Goal: Task Accomplishment & Management: Manage account settings

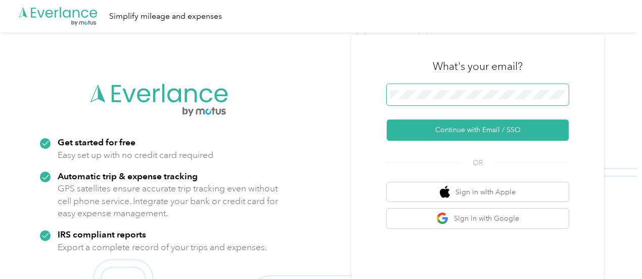
click at [450, 99] on span at bounding box center [478, 94] width 182 height 21
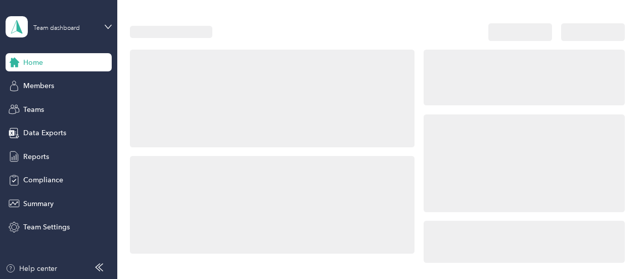
click at [465, 116] on div at bounding box center [524, 163] width 201 height 98
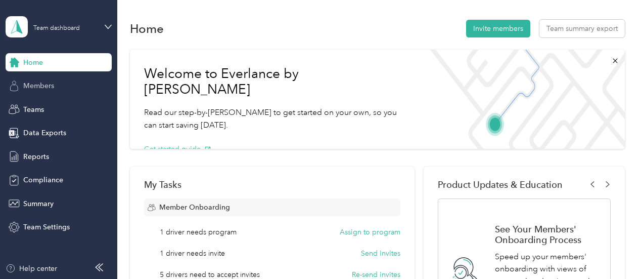
click at [34, 83] on span "Members" at bounding box center [38, 85] width 31 height 11
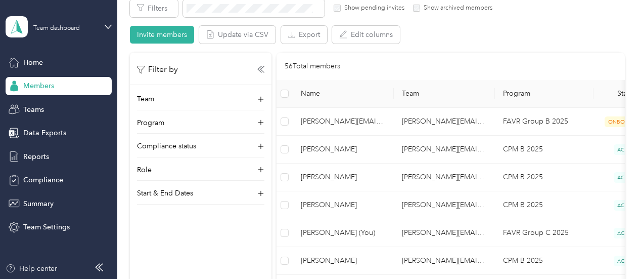
scroll to position [82, 0]
click at [48, 151] on span "Reports" at bounding box center [36, 156] width 26 height 11
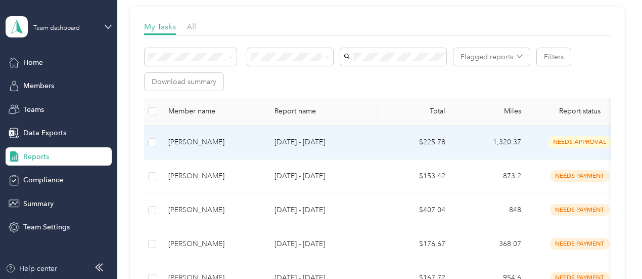
scroll to position [141, 0]
click at [186, 143] on div "[PERSON_NAME]" at bounding box center [213, 141] width 90 height 11
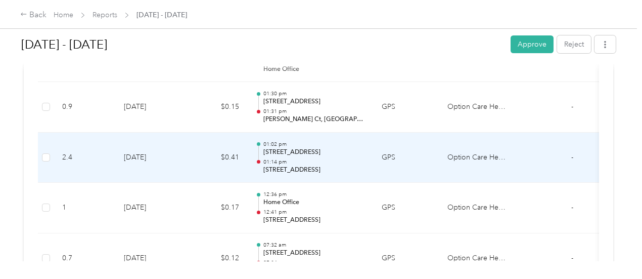
scroll to position [2952, 0]
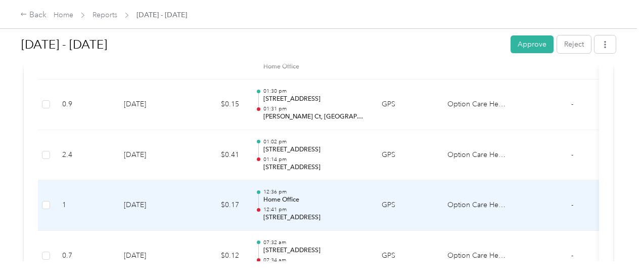
click at [311, 194] on div "12:36 pm Home Office 12:41 pm [STREET_ADDRESS]" at bounding box center [314, 205] width 102 height 34
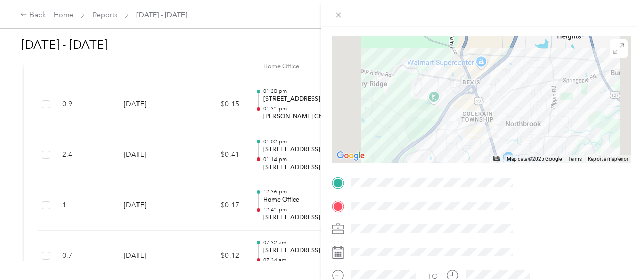
scroll to position [0, 0]
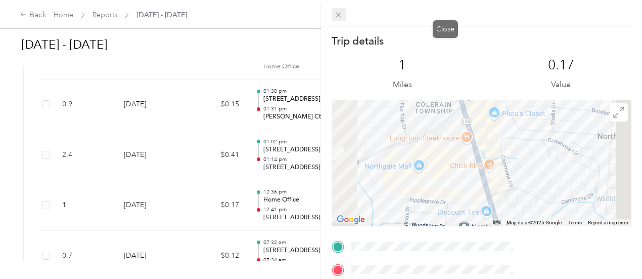
click at [343, 16] on icon at bounding box center [338, 15] width 9 height 9
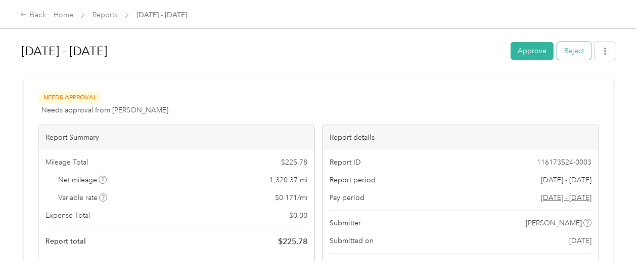
click at [576, 45] on button "Reject" at bounding box center [574, 51] width 34 height 18
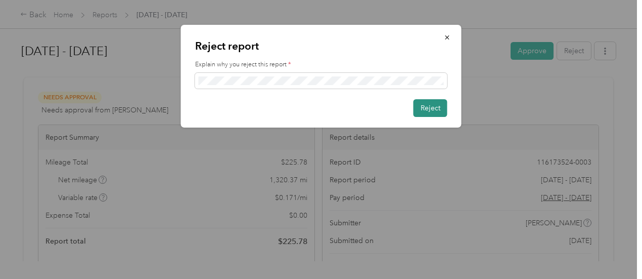
click at [430, 104] on button "Reject" at bounding box center [431, 108] width 34 height 18
